Goal: Entertainment & Leisure: Consume media (video, audio)

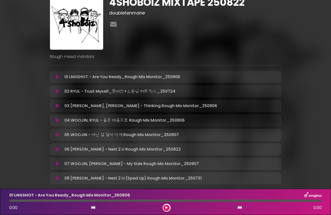
scroll to position [24, 0]
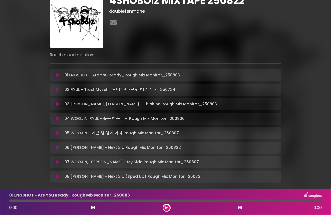
click at [55, 89] on button at bounding box center [58, 89] width 10 height 5
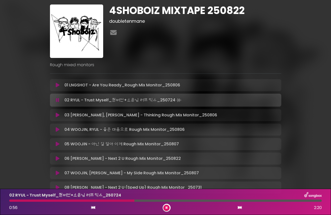
scroll to position [13, 0]
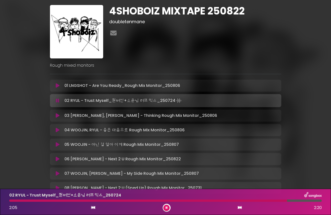
click at [168, 208] on button at bounding box center [167, 208] width 6 height 6
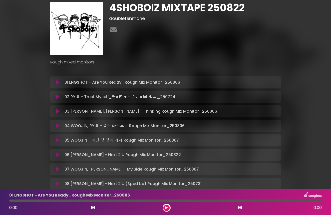
scroll to position [16, 0]
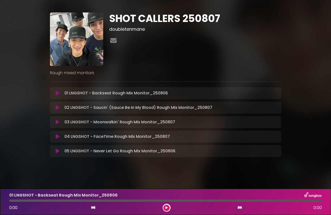
scroll to position [6, 0]
click at [57, 93] on icon at bounding box center [58, 93] width 4 height 5
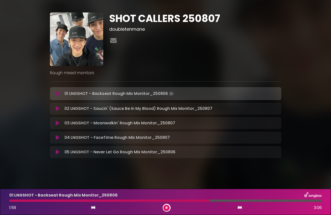
click at [167, 211] on div at bounding box center [167, 208] width 8 height 8
click at [166, 207] on icon at bounding box center [167, 208] width 2 height 3
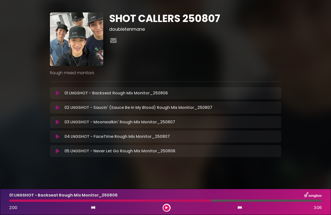
scroll to position [0, 0]
click at [57, 108] on icon at bounding box center [58, 107] width 4 height 5
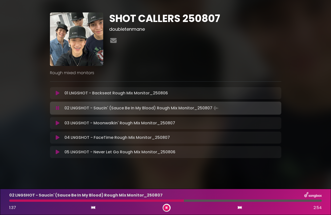
click at [168, 208] on button at bounding box center [167, 208] width 6 height 6
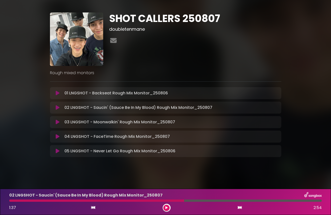
click at [57, 136] on icon at bounding box center [58, 136] width 4 height 5
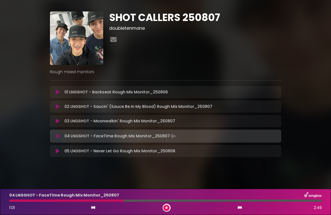
scroll to position [7, 0]
click at [168, 209] on button at bounding box center [167, 208] width 6 height 6
